Goal: Find specific page/section: Find specific page/section

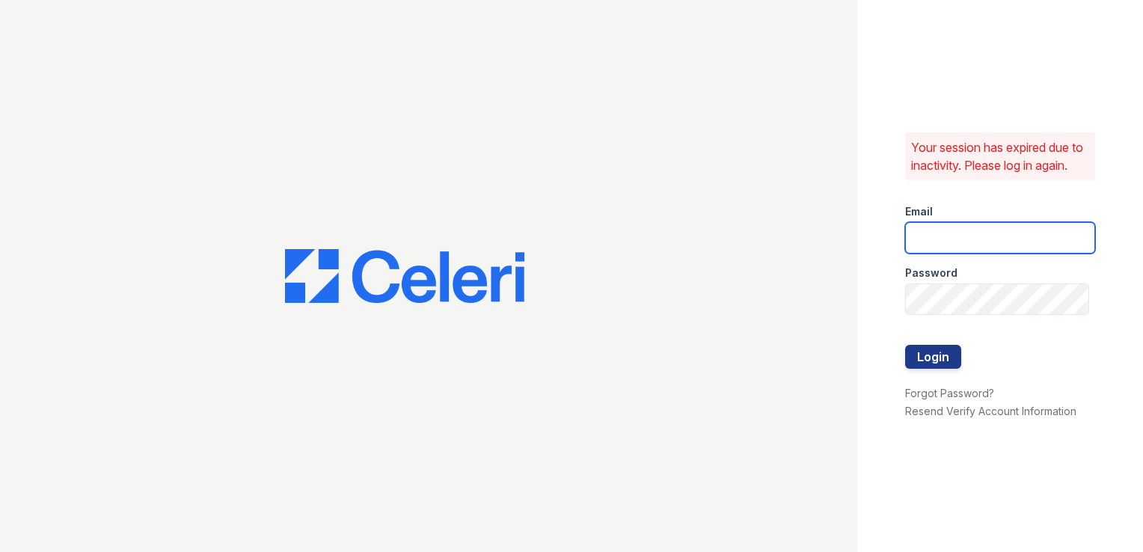
type input "[DOMAIN_NAME][EMAIL_ADDRESS][DOMAIN_NAME]"
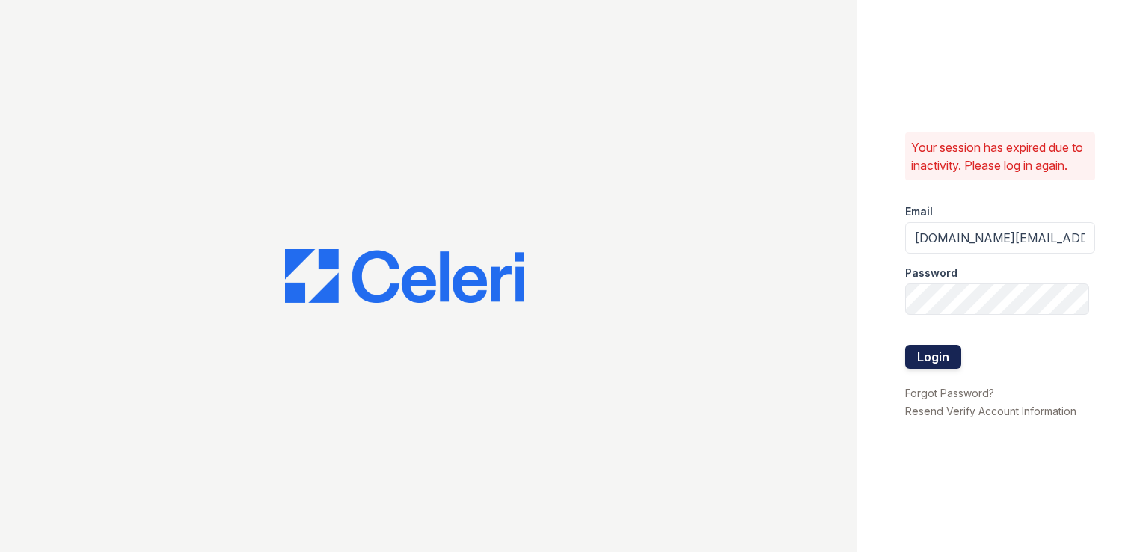
click at [922, 364] on button "Login" at bounding box center [933, 357] width 56 height 24
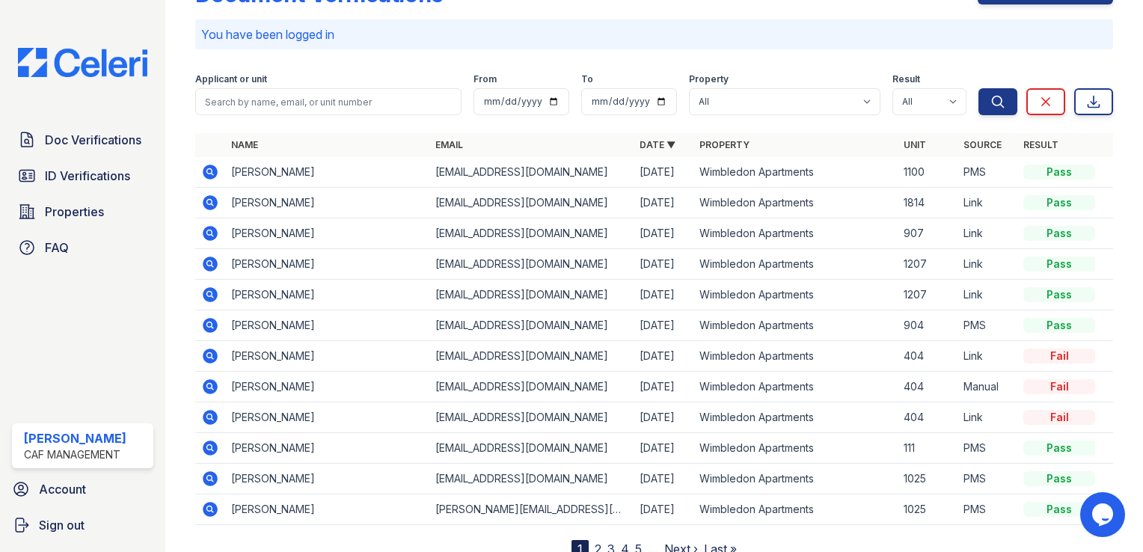
scroll to position [104, 0]
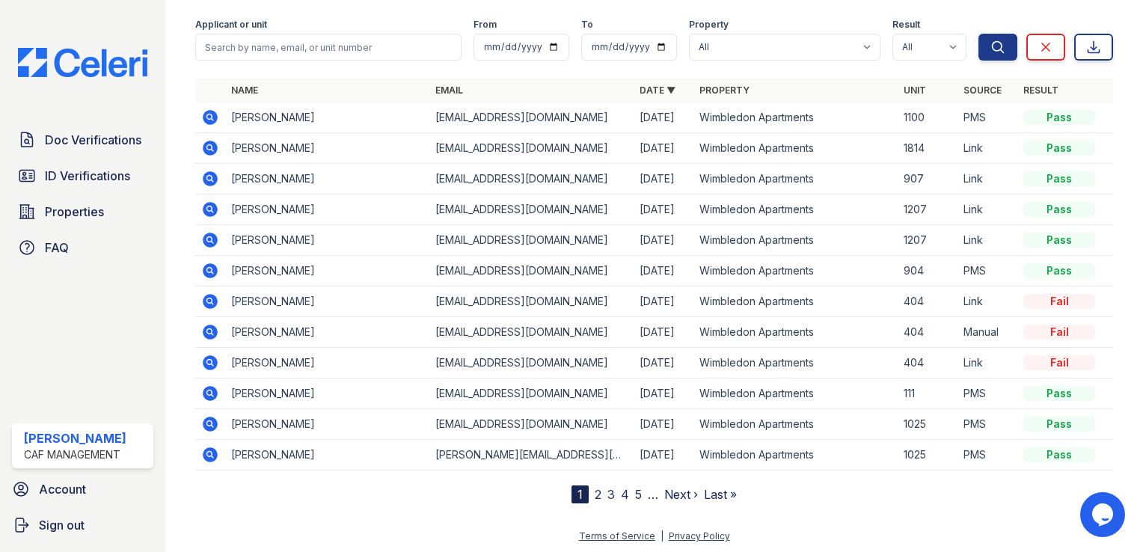
click at [595, 493] on link "2" at bounding box center [598, 494] width 7 height 15
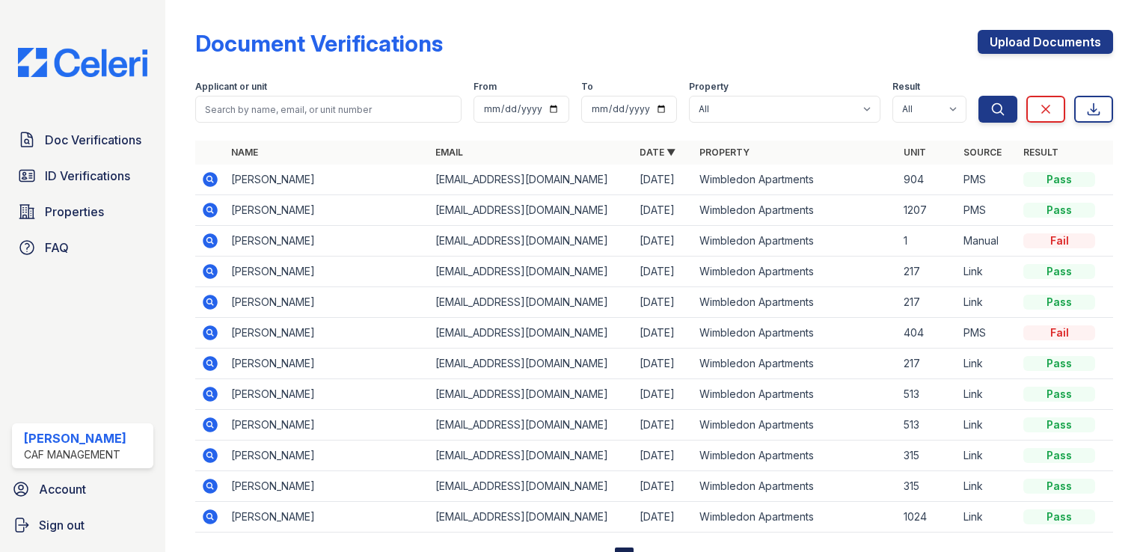
scroll to position [62, 0]
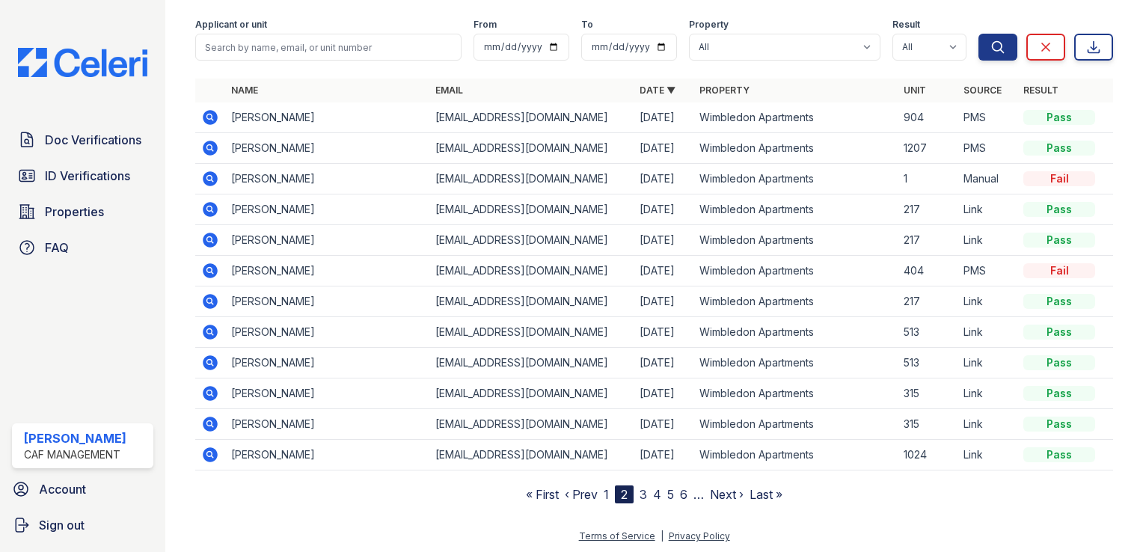
click at [640, 492] on link "3" at bounding box center [643, 494] width 7 height 15
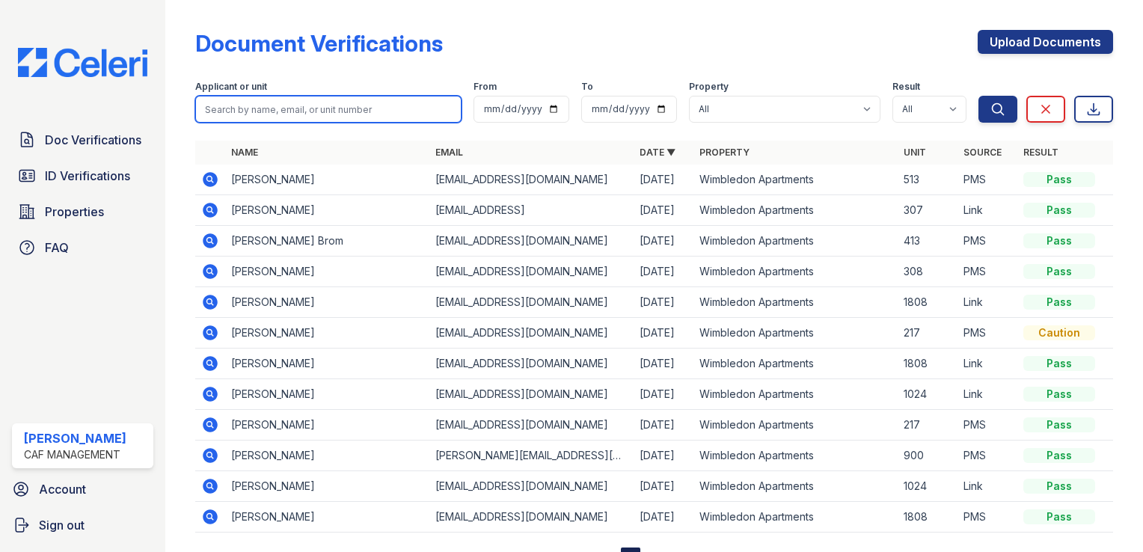
click at [260, 108] on input "search" at bounding box center [328, 109] width 266 height 27
type input "[PERSON_NAME]"
click at [979, 96] on button "Search" at bounding box center [998, 109] width 39 height 27
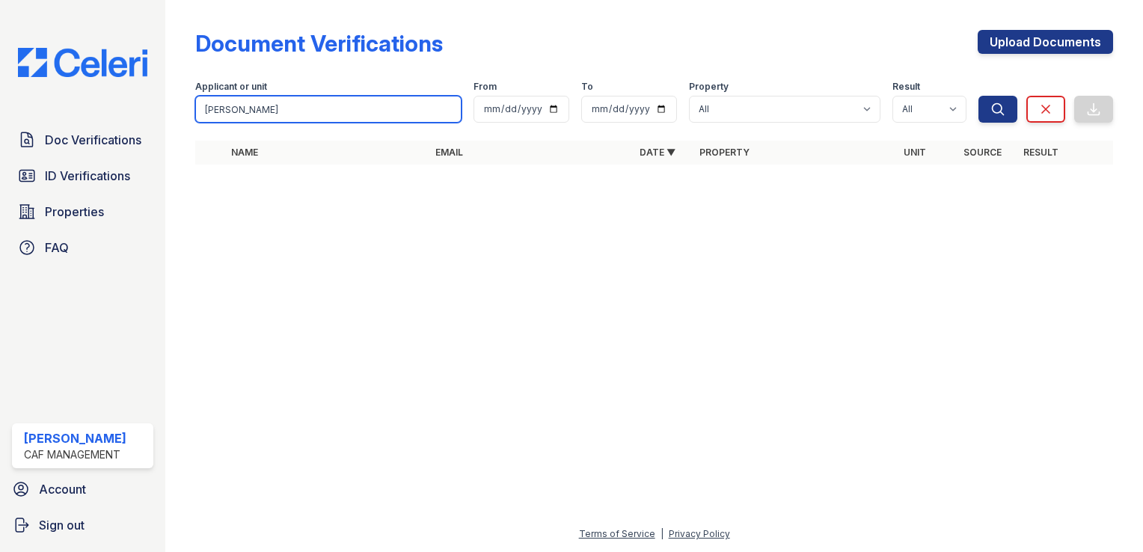
drag, startPoint x: 257, startPoint y: 115, endPoint x: 40, endPoint y: 106, distance: 217.2
click at [40, 106] on div "Doc Verifications ID Verifications Properties FAQ [PERSON_NAME] CAF Management …" at bounding box center [571, 276] width 1143 height 552
type input "[PERSON_NAME]"
click at [979, 96] on button "Search" at bounding box center [998, 109] width 39 height 27
